Goal: Task Accomplishment & Management: Manage account settings

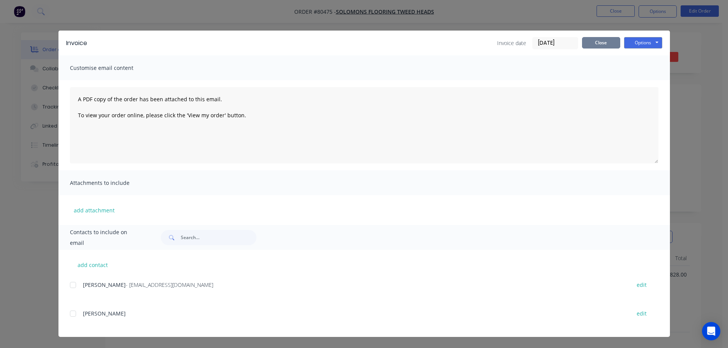
click at [593, 39] on button "Close" at bounding box center [601, 42] width 38 height 11
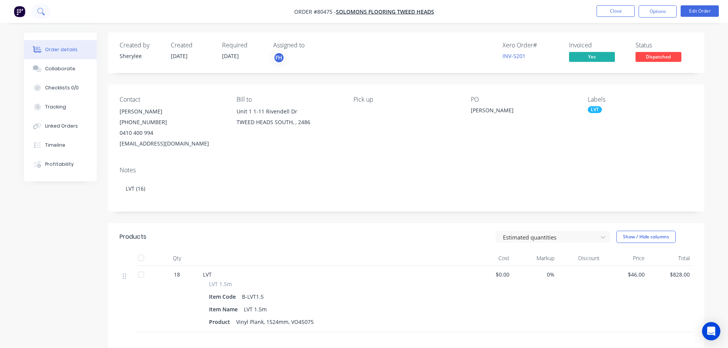
click at [44, 8] on icon at bounding box center [40, 11] width 7 height 7
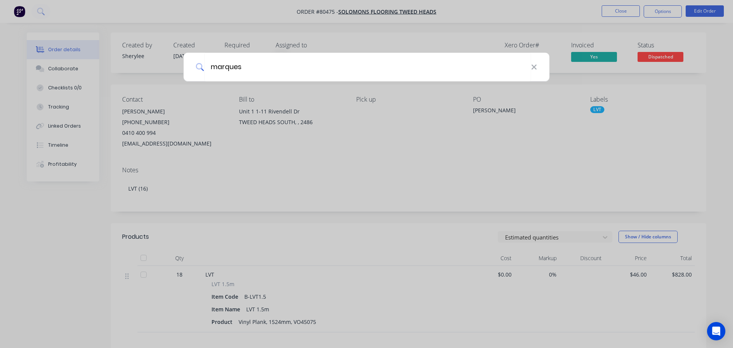
type input "marques"
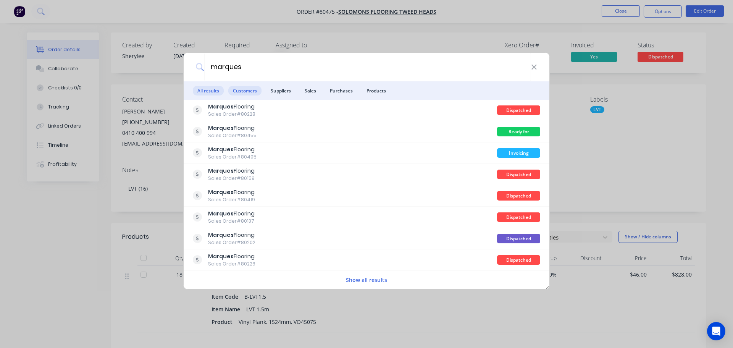
click at [243, 91] on span "Customers" at bounding box center [244, 91] width 33 height 10
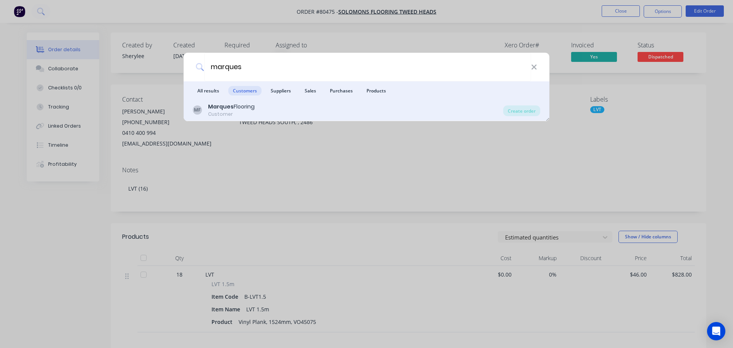
click at [233, 111] on div "Customer" at bounding box center [231, 114] width 47 height 7
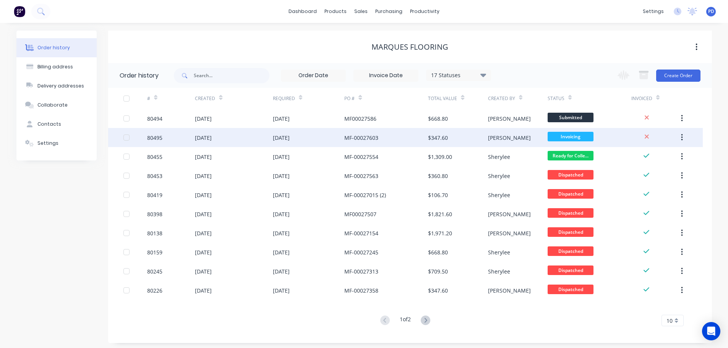
click at [286, 136] on div "[DATE]" at bounding box center [281, 138] width 17 height 8
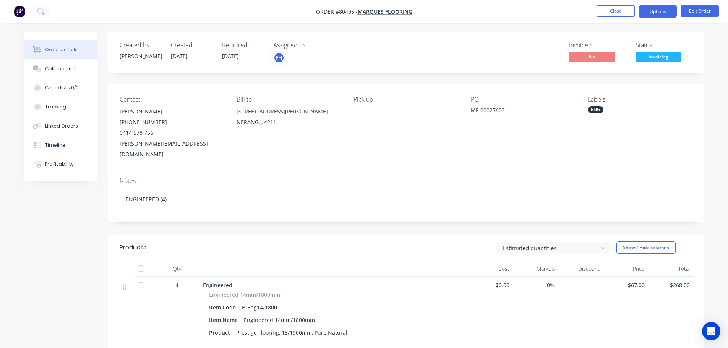
click at [663, 12] on button "Options" at bounding box center [657, 11] width 38 height 12
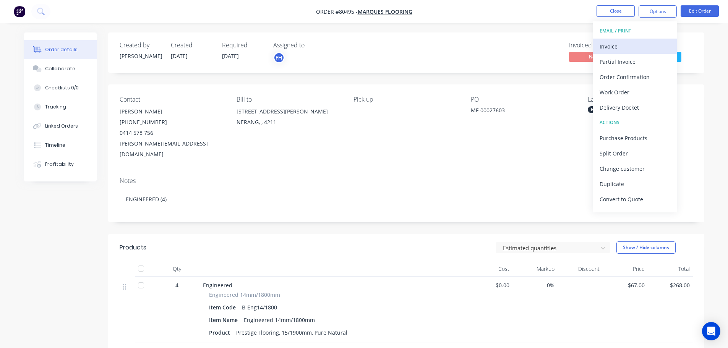
click at [613, 45] on div "Invoice" at bounding box center [634, 46] width 70 height 11
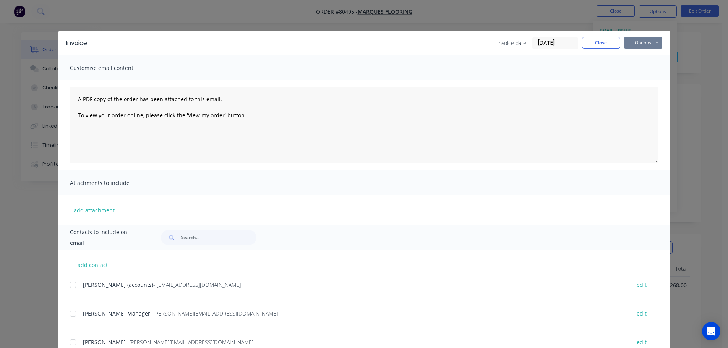
click at [630, 44] on button "Options" at bounding box center [643, 42] width 38 height 11
click at [630, 67] on button "Print" at bounding box center [648, 69] width 49 height 13
click at [592, 39] on button "Close" at bounding box center [601, 42] width 38 height 11
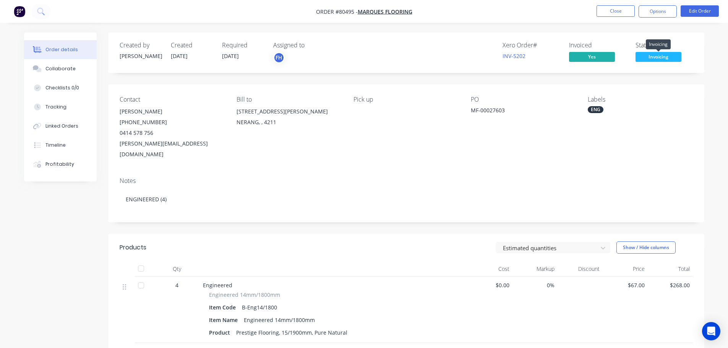
click at [650, 60] on span "Invoicing" at bounding box center [658, 57] width 46 height 10
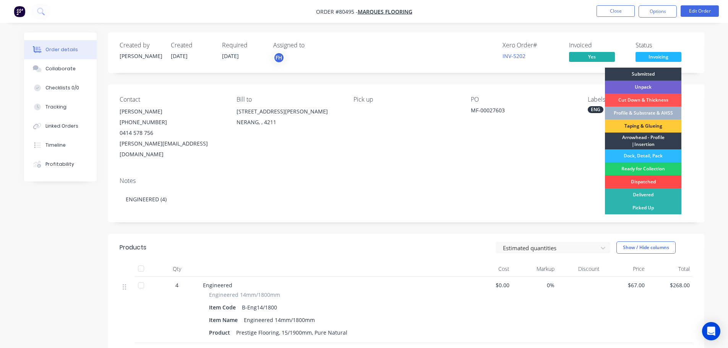
click at [643, 178] on div "Dispatched" at bounding box center [643, 181] width 76 height 13
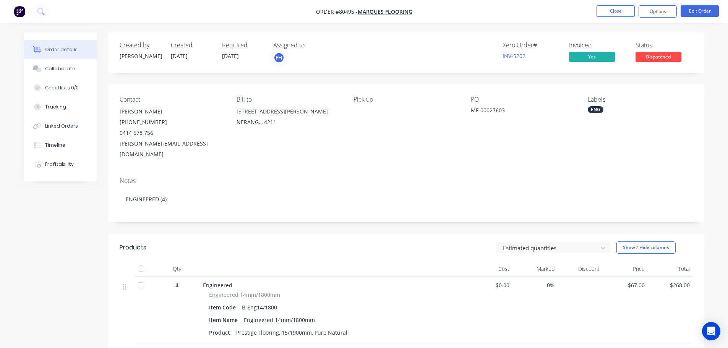
click at [57, 16] on nav "Order #80495 - Marques Flooring Close Options Edit Order" at bounding box center [364, 11] width 728 height 23
click at [39, 13] on icon at bounding box center [40, 11] width 6 height 6
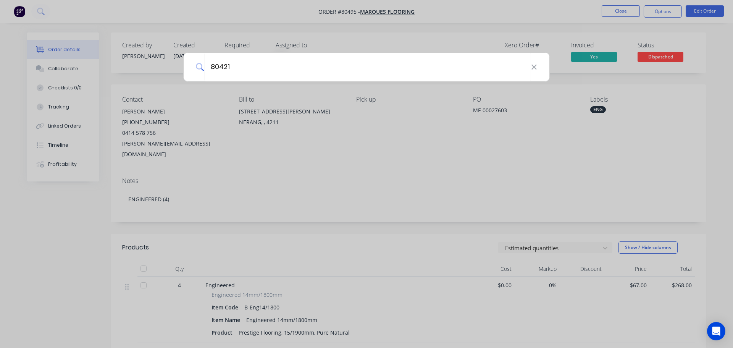
type input "80421"
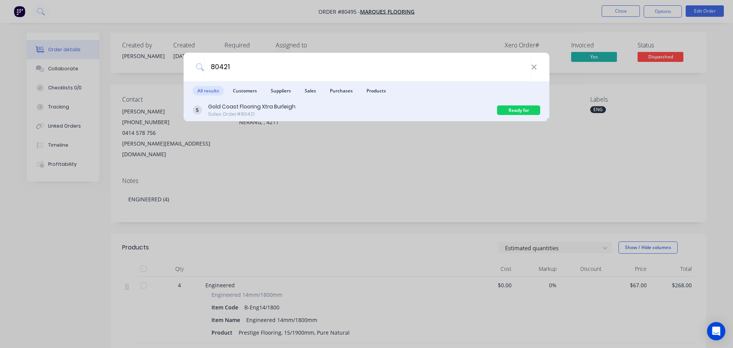
click at [238, 107] on div "Gold Coast Flooring Xtra Burleigh" at bounding box center [251, 107] width 87 height 8
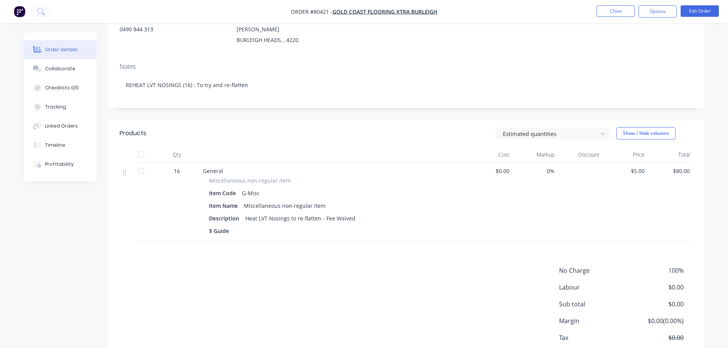
scroll to position [131, 0]
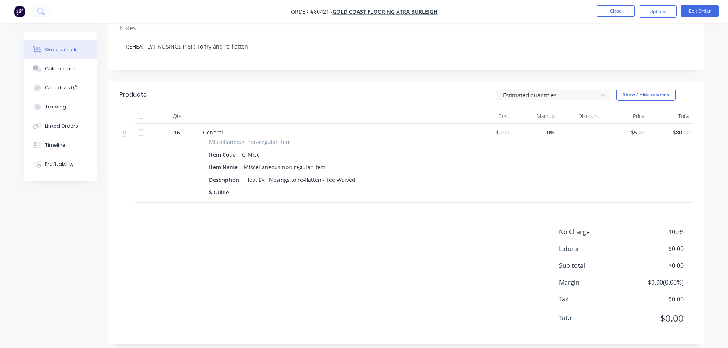
click at [677, 227] on span "100%" at bounding box center [654, 231] width 57 height 9
click at [674, 227] on span "100%" at bounding box center [654, 231] width 57 height 9
click at [696, 12] on button "Edit Order" at bounding box center [699, 10] width 38 height 11
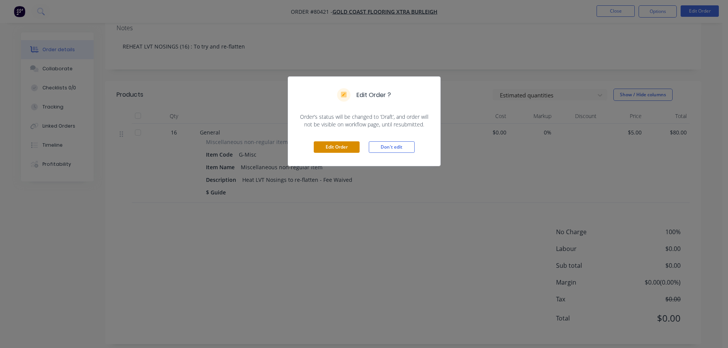
click at [322, 143] on button "Edit Order" at bounding box center [337, 146] width 46 height 11
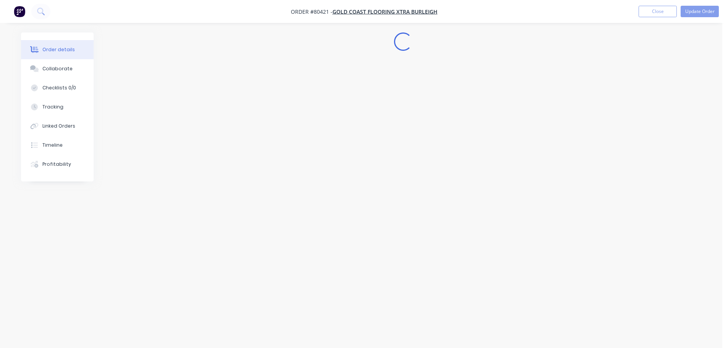
scroll to position [0, 0]
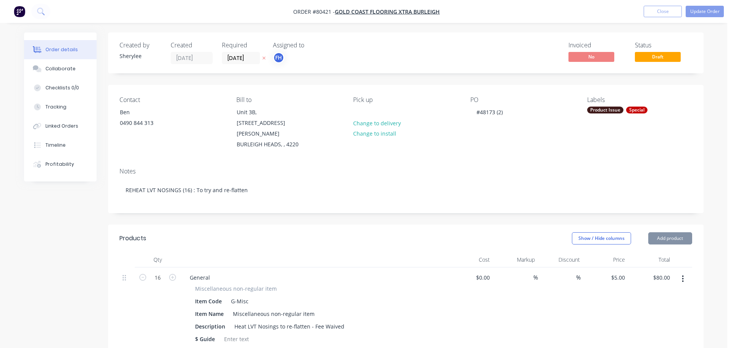
type input "$5.00"
type input "$80.00"
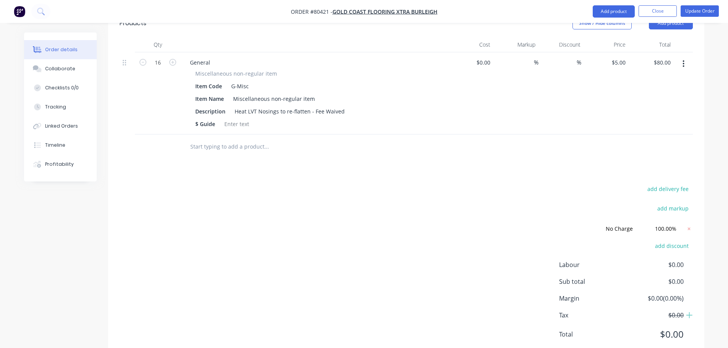
scroll to position [228, 0]
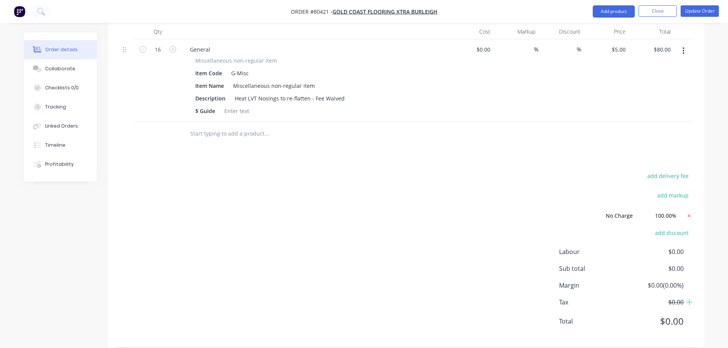
click at [689, 212] on icon at bounding box center [689, 216] width 8 height 8
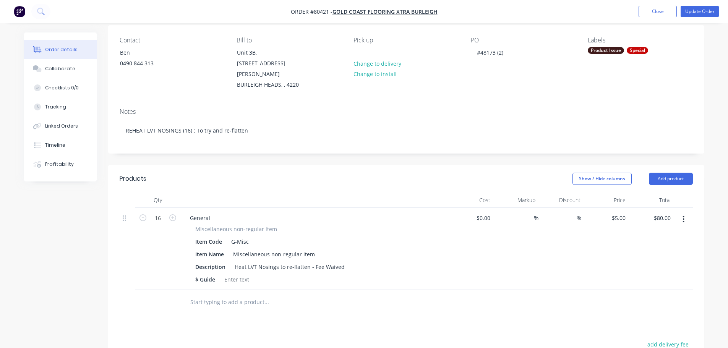
scroll to position [0, 0]
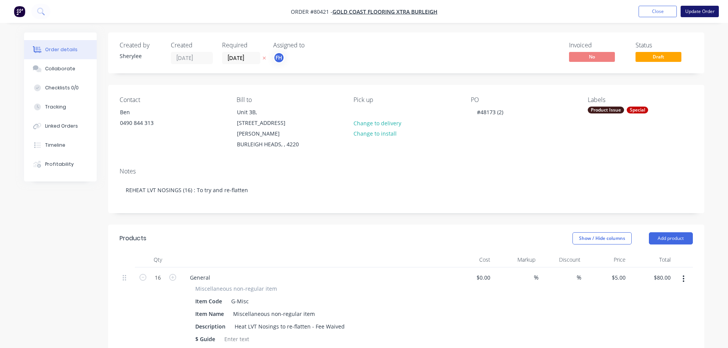
click at [689, 13] on button "Update Order" at bounding box center [699, 11] width 38 height 11
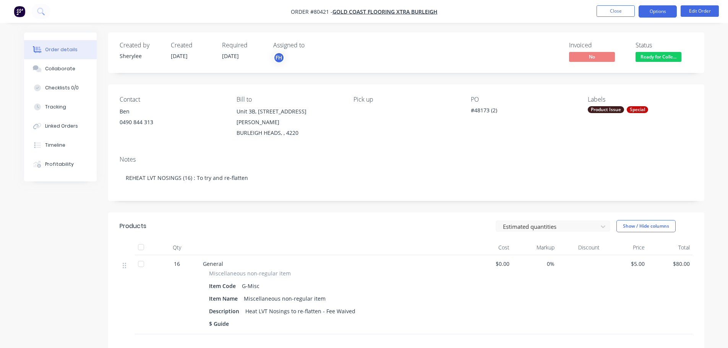
click at [652, 13] on button "Options" at bounding box center [657, 11] width 38 height 12
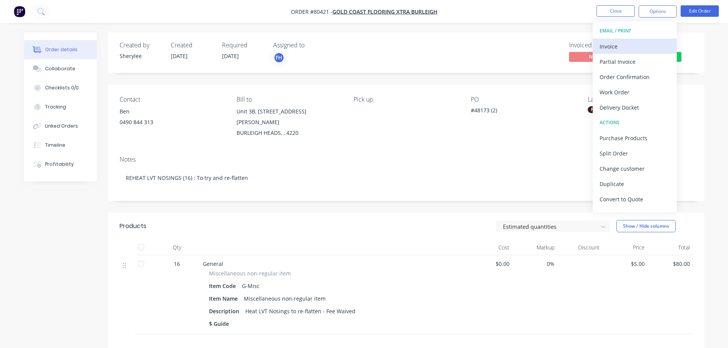
click at [623, 43] on div "Invoice" at bounding box center [634, 46] width 70 height 11
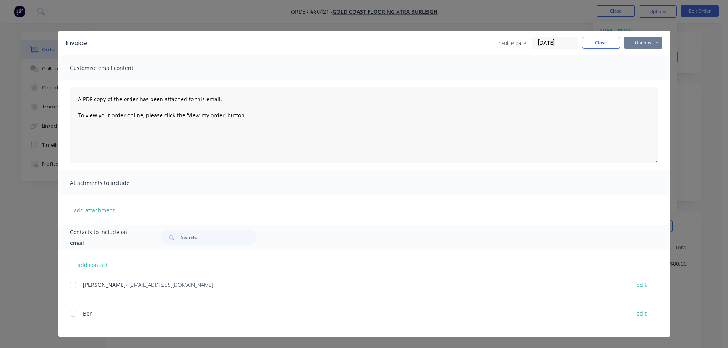
click at [637, 43] on button "Options" at bounding box center [643, 42] width 38 height 11
click at [634, 70] on button "Print" at bounding box center [648, 69] width 49 height 13
